Goal: Information Seeking & Learning: Find specific fact

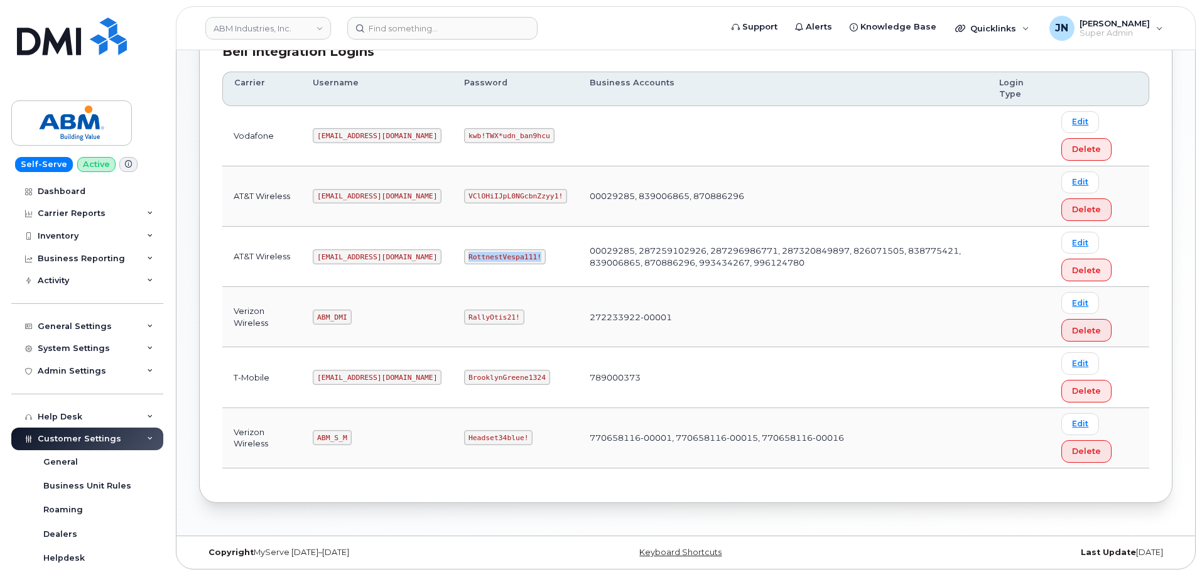
scroll to position [197, 0]
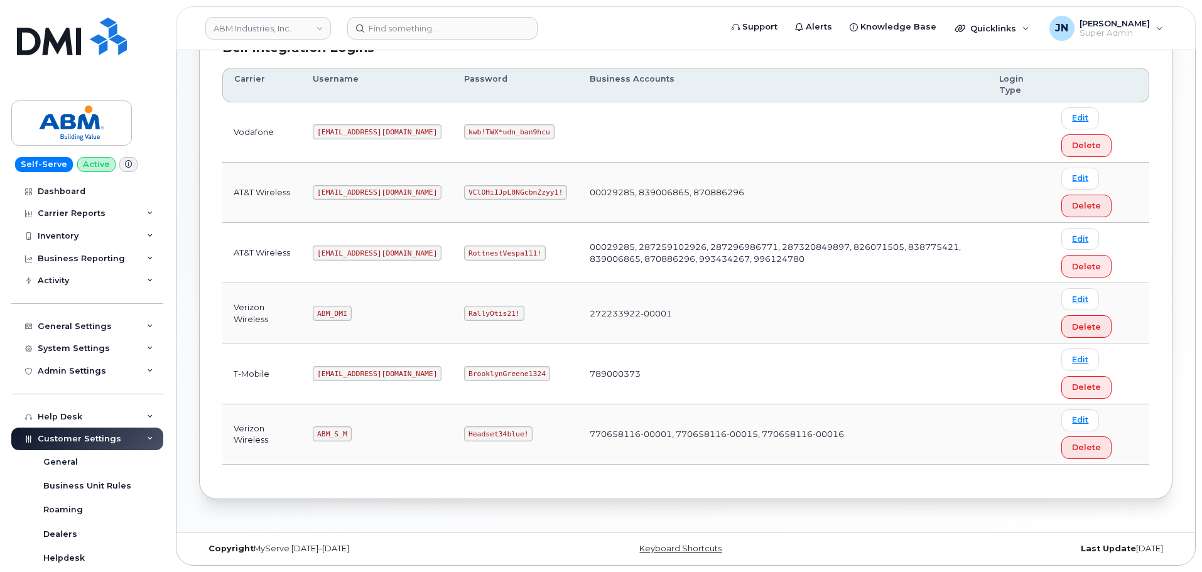
click at [333, 252] on code "[EMAIL_ADDRESS][DOMAIN_NAME]" at bounding box center [377, 253] width 129 height 15
copy code "[EMAIL_ADDRESS][DOMAIN_NAME]"
click at [464, 249] on code "RottnestVespa111!" at bounding box center [505, 253] width 82 height 15
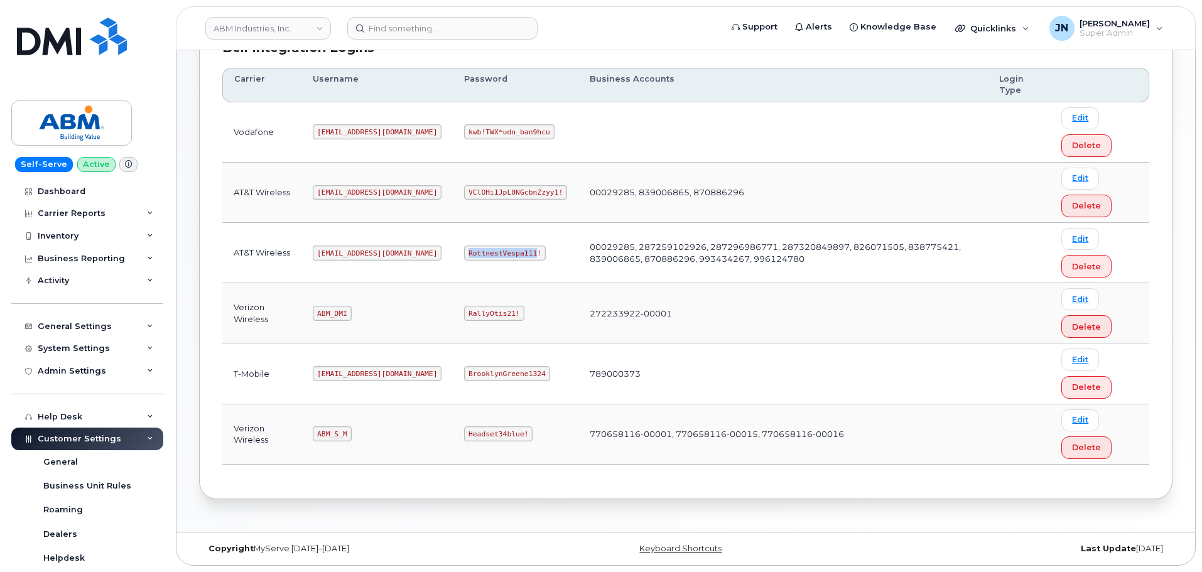
click at [464, 249] on code "RottnestVespa111!" at bounding box center [505, 253] width 82 height 15
copy code "RottnestVespa111!"
